Goal: Transaction & Acquisition: Obtain resource

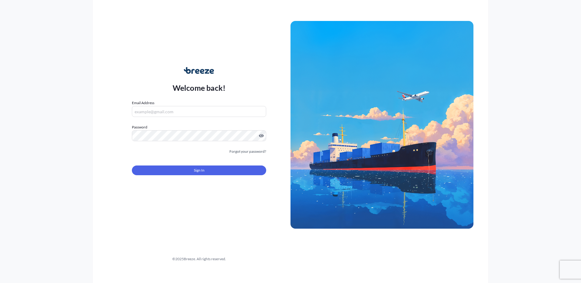
type input "[PERSON_NAME][EMAIL_ADDRESS][PERSON_NAME][DOMAIN_NAME]"
click at [196, 162] on div "Sign In" at bounding box center [199, 168] width 134 height 13
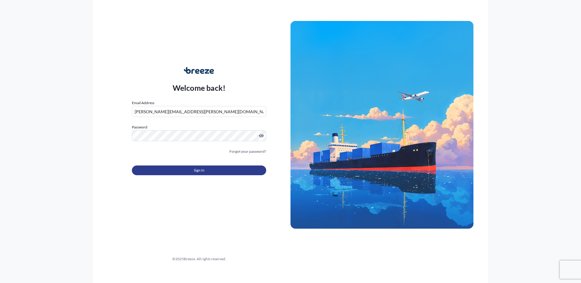
click at [196, 168] on span "Sign In" at bounding box center [199, 170] width 11 height 6
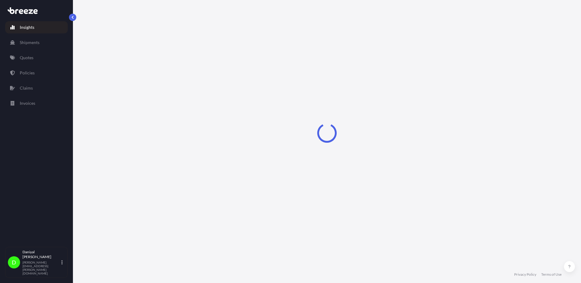
select select "2025"
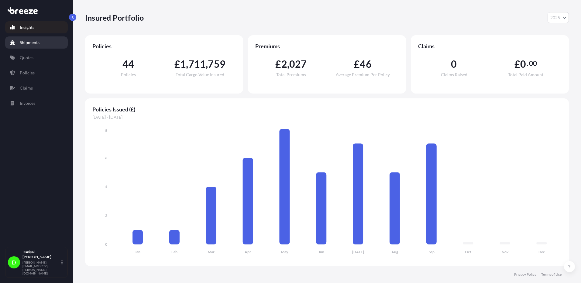
click at [36, 48] on link "Shipments" at bounding box center [36, 42] width 63 height 12
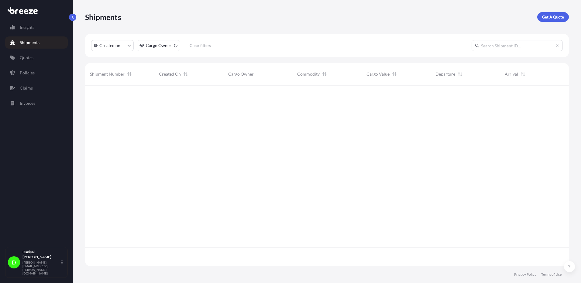
scroll to position [198, 479]
click at [41, 76] on link "Policies" at bounding box center [36, 73] width 63 height 12
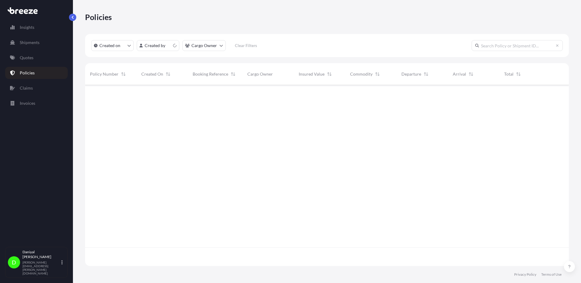
scroll to position [180, 479]
click at [49, 59] on link "Quotes" at bounding box center [36, 58] width 63 height 12
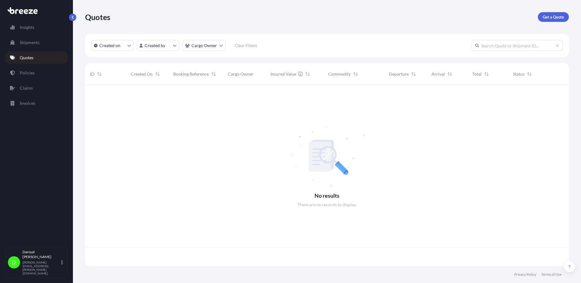
scroll to position [180, 479]
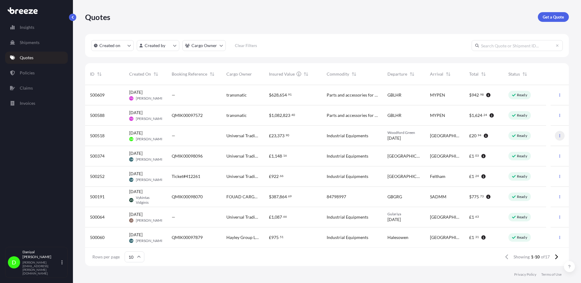
click at [557, 135] on button "button" at bounding box center [560, 136] width 10 height 10
click at [543, 145] on p "Duplicate quote" at bounding box center [531, 148] width 30 height 6
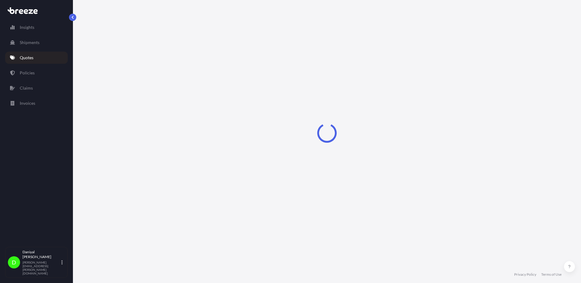
select select "Road"
select select "1"
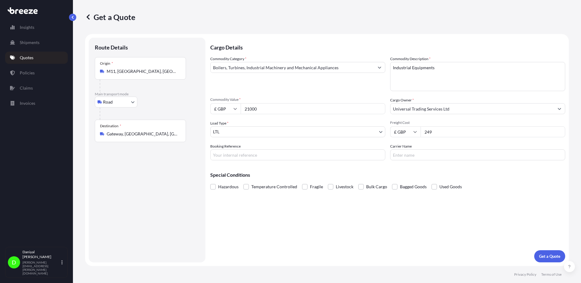
drag, startPoint x: 275, startPoint y: 106, endPoint x: 209, endPoint y: 107, distance: 65.3
click at [210, 106] on form "Route Details Place of loading Road Road Rail Origin * [GEOGRAPHIC_DATA], [GEOG…" at bounding box center [327, 150] width 484 height 232
paste input "2792."
type input "22792.00"
drag, startPoint x: 451, startPoint y: 127, endPoint x: 377, endPoint y: 124, distance: 74.5
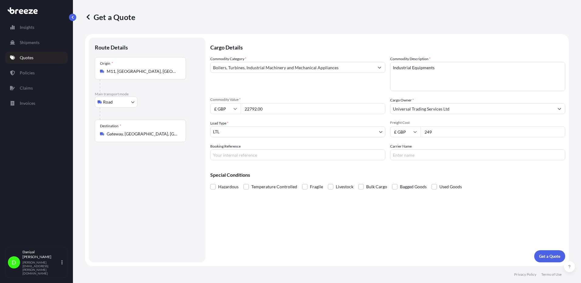
click at [377, 124] on div "Commodity Category * Boilers, Turbines, Industrial Machinery and Mechanical App…" at bounding box center [387, 108] width 355 height 104
type input "253"
click at [557, 253] on p "Get a Quote" at bounding box center [549, 256] width 21 height 6
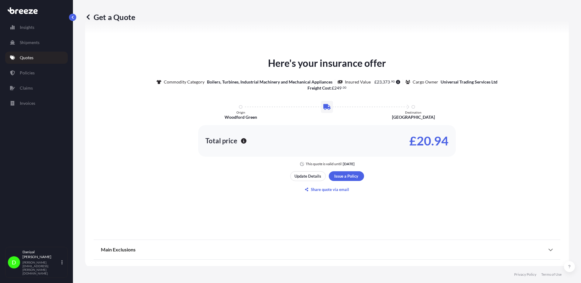
scroll to position [276, 0]
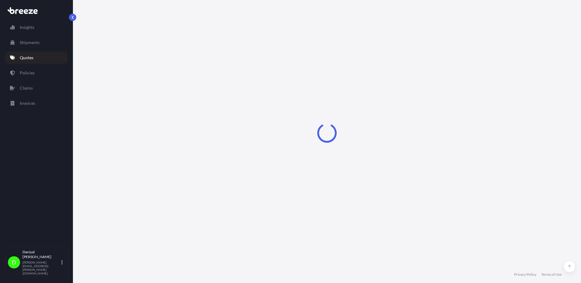
select select "Road"
select select "1"
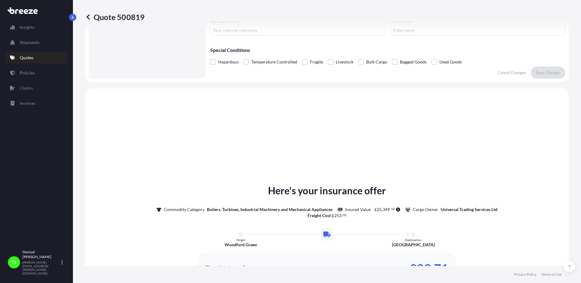
scroll to position [183, 0]
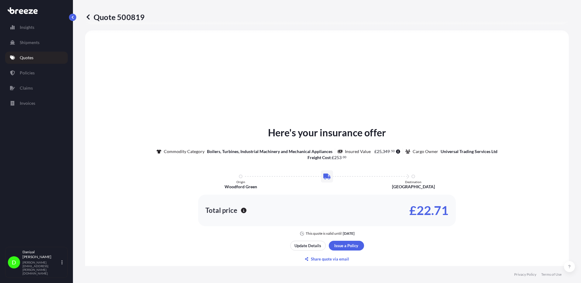
click at [43, 144] on div "Insights Shipments Quotes Policies Claims Invoices" at bounding box center [36, 131] width 63 height 231
